Goal: Transaction & Acquisition: Purchase product/service

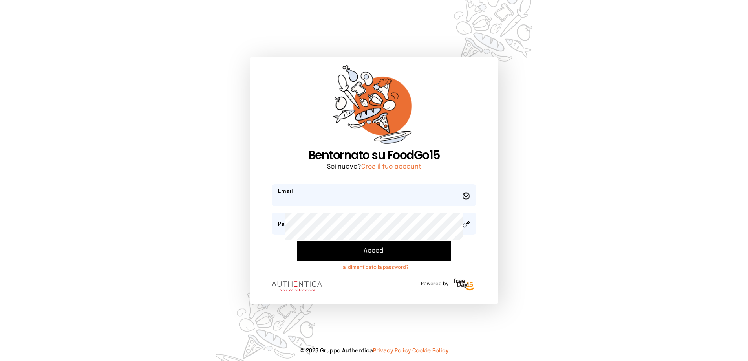
type input "**********"
click at [360, 261] on button "Accedi" at bounding box center [374, 251] width 155 height 20
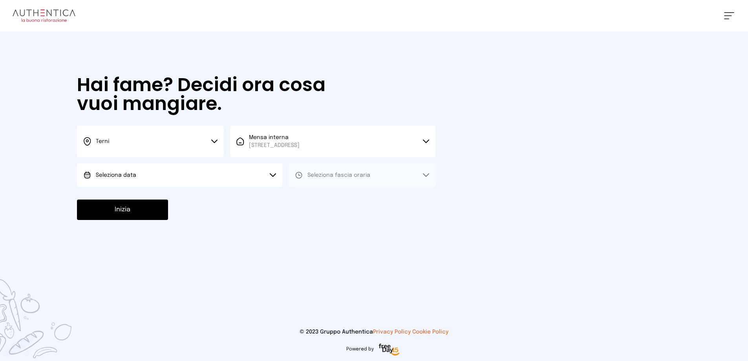
click at [194, 187] on button "Seleziona data" at bounding box center [179, 175] width 205 height 24
click at [190, 207] on li "[DATE], [DATE]" at bounding box center [179, 197] width 205 height 20
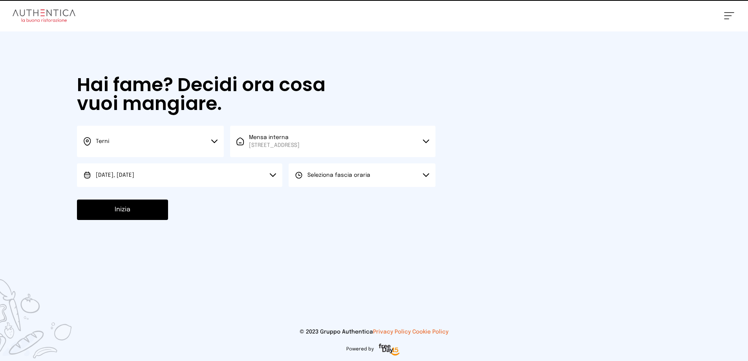
click at [370, 178] on span "Seleziona fascia oraria" at bounding box center [339, 175] width 63 height 6
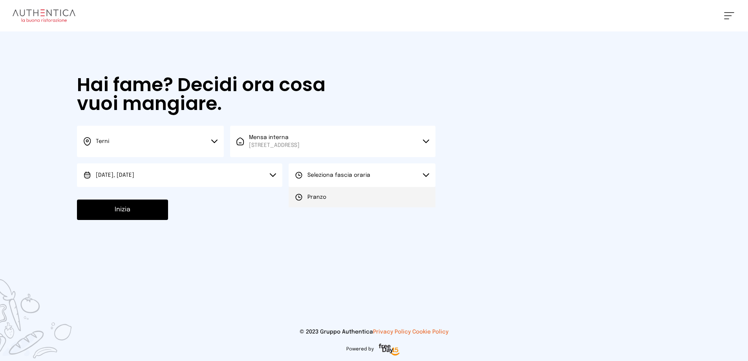
click at [361, 207] on li "Pranzo" at bounding box center [362, 197] width 147 height 20
click at [168, 220] on button "Inizia" at bounding box center [122, 210] width 91 height 20
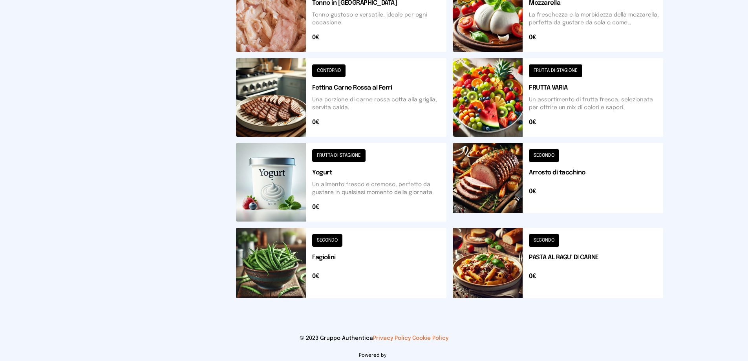
scroll to position [432, 0]
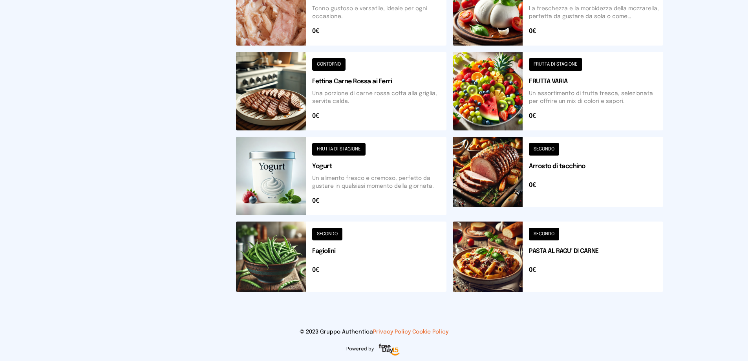
click at [565, 235] on button at bounding box center [558, 257] width 211 height 70
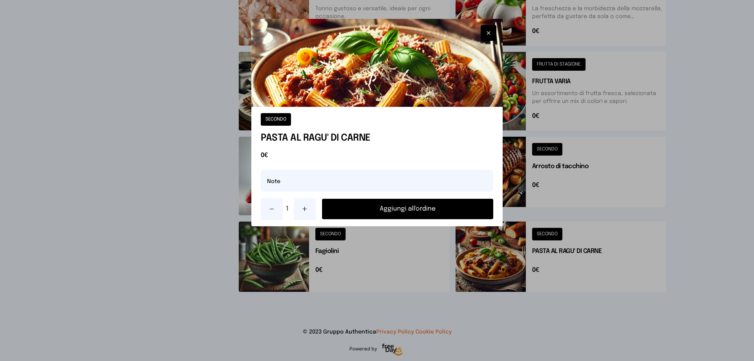
click at [455, 219] on button "Aggiungi all'ordine" at bounding box center [407, 209] width 171 height 20
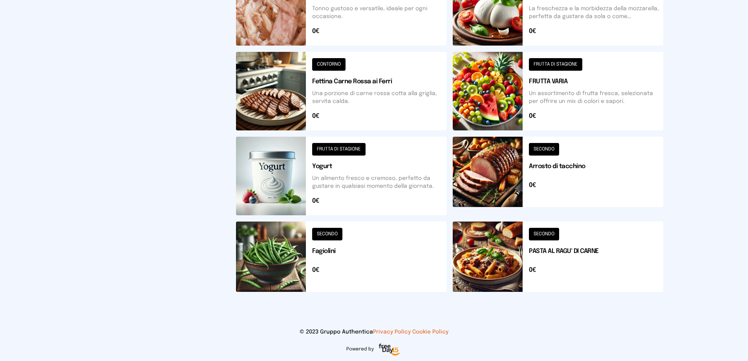
click at [354, 240] on button at bounding box center [341, 257] width 211 height 70
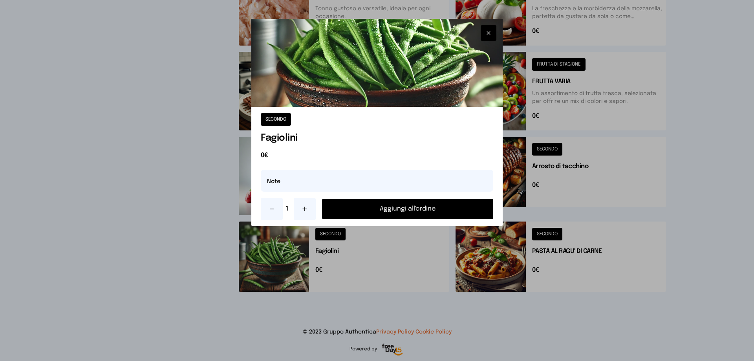
click at [410, 219] on button "Aggiungi all'ordine" at bounding box center [407, 209] width 171 height 20
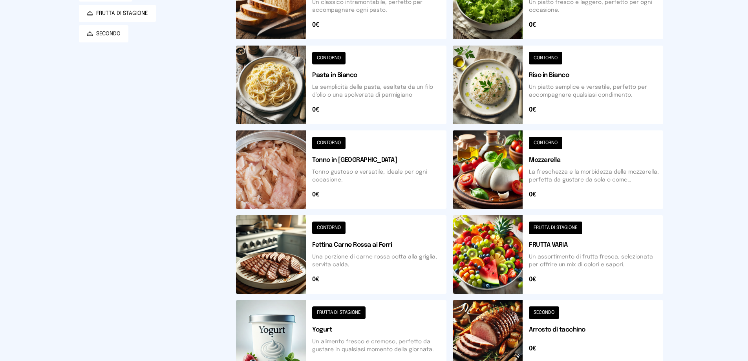
scroll to position [0, 0]
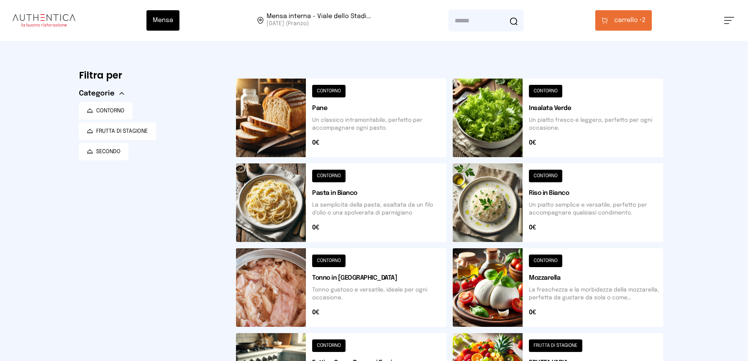
click at [642, 24] on span "carrello •" at bounding box center [628, 20] width 28 height 9
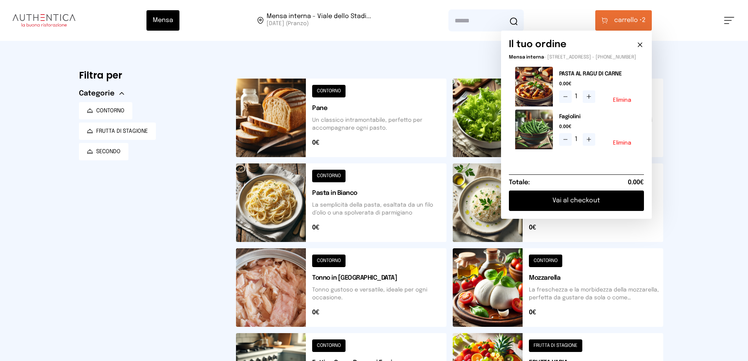
click at [578, 211] on button "Vai al checkout" at bounding box center [576, 201] width 135 height 20
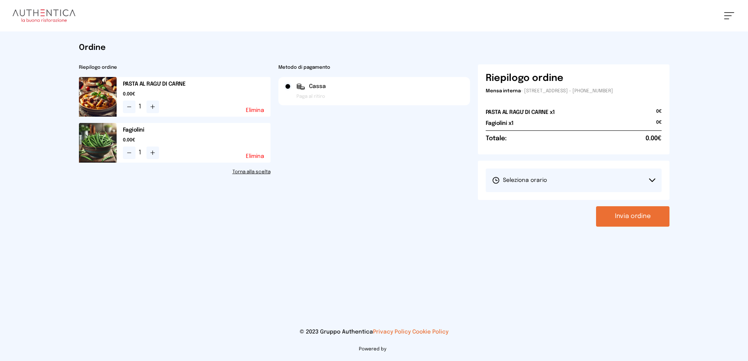
click at [578, 192] on button "Seleziona orario" at bounding box center [574, 181] width 176 height 24
click at [539, 206] on span "1° Turno (13:00 - 15:00)" at bounding box center [521, 202] width 59 height 8
click at [615, 227] on button "Invia ordine" at bounding box center [632, 216] width 73 height 20
